Goal: Find specific page/section: Find specific page/section

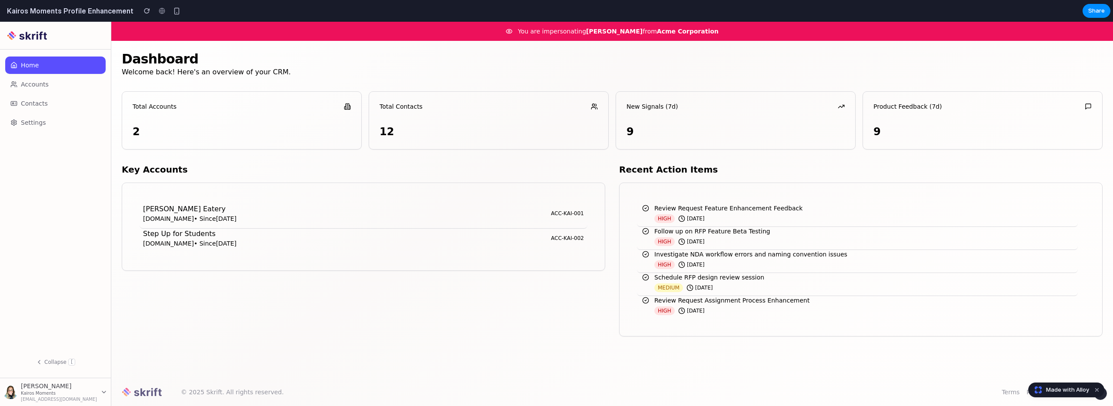
click at [454, 38] on div "You are impersonating [PERSON_NAME] from Acme Corporation" at bounding box center [611, 31] width 1001 height 19
click at [455, 28] on div "You are impersonating [PERSON_NAME] from Acme Corporation" at bounding box center [611, 31] width 1001 height 19
drag, startPoint x: 532, startPoint y: 33, endPoint x: 710, endPoint y: 31, distance: 178.7
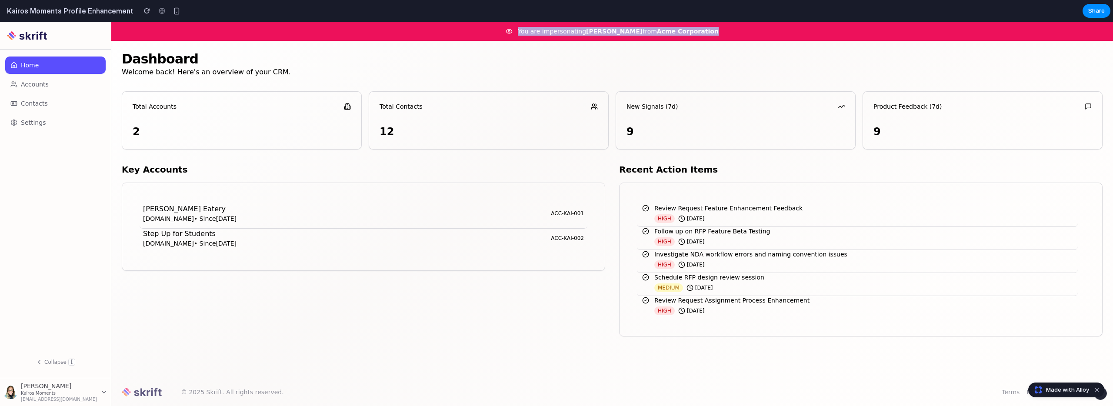
click at [711, 31] on div "You are impersonating [PERSON_NAME] from Acme Corporation" at bounding box center [611, 31] width 1001 height 19
copy p "You are impersonating [PERSON_NAME] from Acme Corporation"
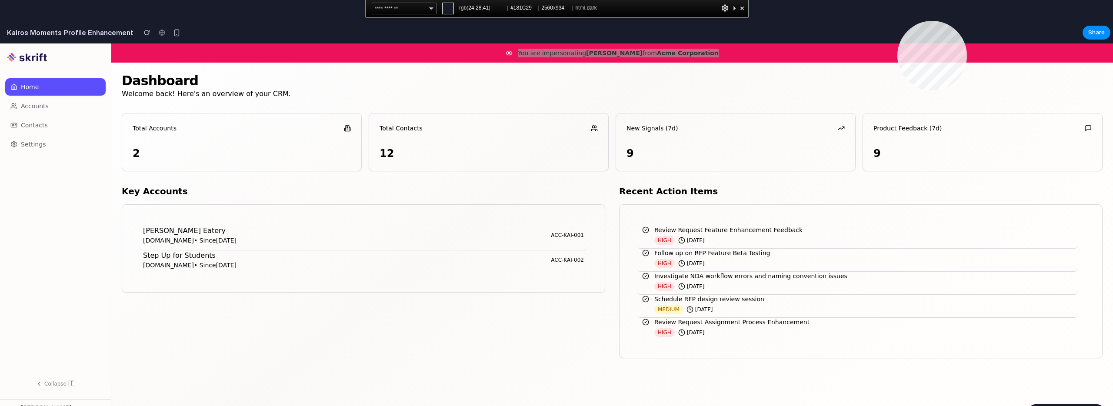
copy p "You are impersonating [PERSON_NAME] from Acme Corporation"
click at [897, 21] on html "**********" at bounding box center [556, 203] width 1113 height 406
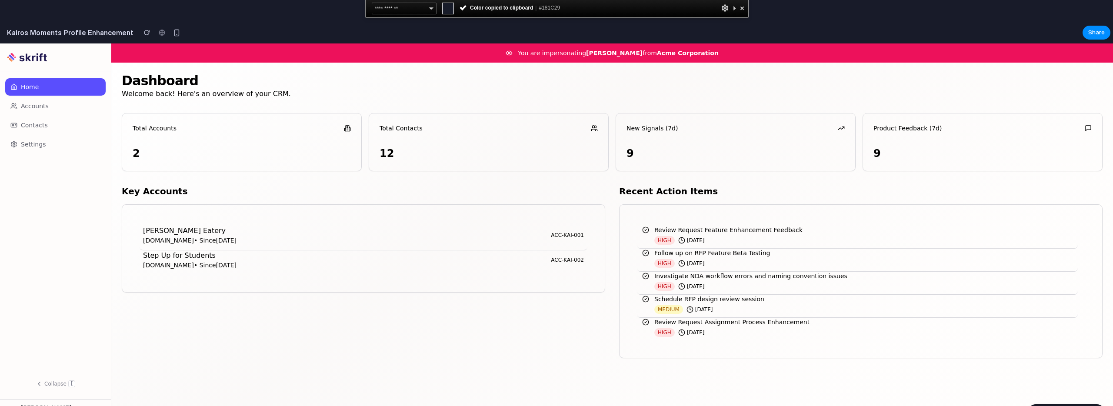
click at [832, 99] on div "Dashboard Welcome back! Here's an overview of your CRM. Total Accounts 2 Total …" at bounding box center [612, 215] width 981 height 285
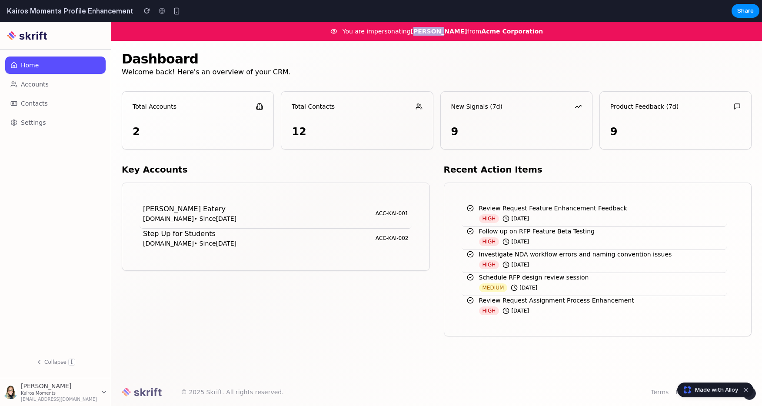
drag, startPoint x: 426, startPoint y: 32, endPoint x: 451, endPoint y: 32, distance: 24.3
click at [451, 32] on span "[PERSON_NAME]" at bounding box center [439, 31] width 57 height 7
